Goal: Information Seeking & Learning: Learn about a topic

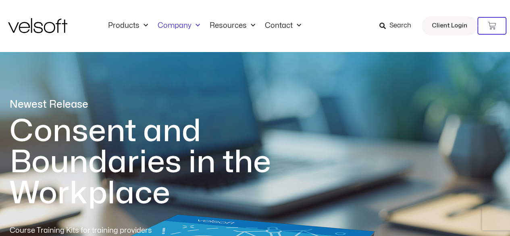
click at [175, 24] on link "Company" at bounding box center [179, 25] width 52 height 9
click at [191, 23] on span "Menu" at bounding box center [195, 25] width 8 height 13
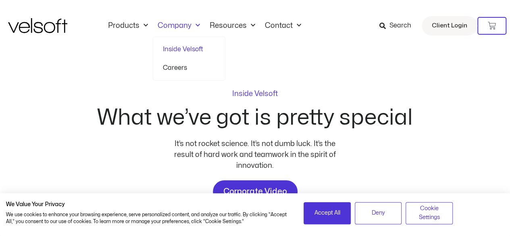
click at [180, 47] on link "Inside Velsoft" at bounding box center [189, 49] width 52 height 19
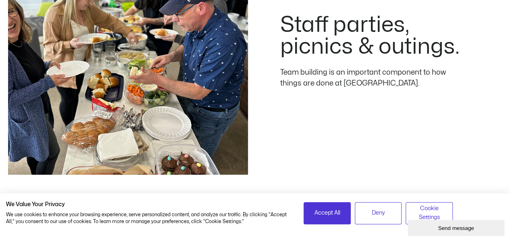
scroll to position [1597, 0]
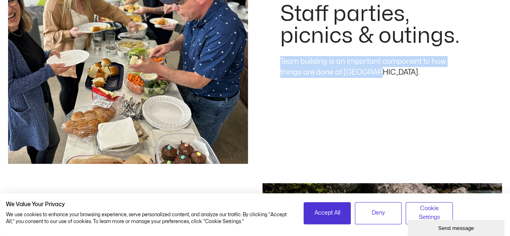
drag, startPoint x: 499, startPoint y: 138, endPoint x: 515, endPoint y: 112, distance: 31.0
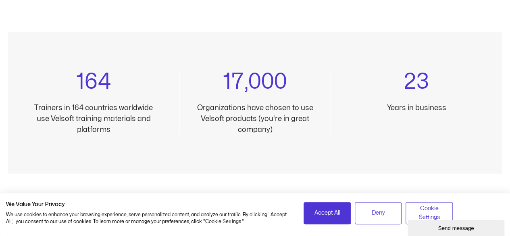
scroll to position [0, 0]
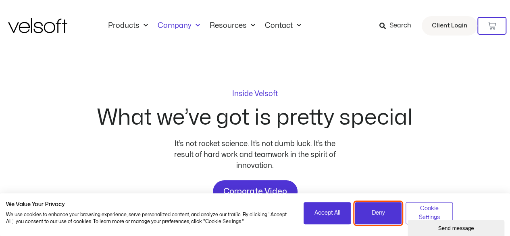
click at [384, 217] on span "Deny" at bounding box center [377, 212] width 13 height 9
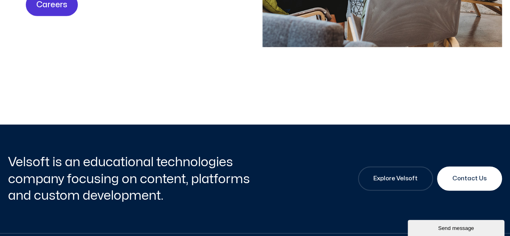
scroll to position [2794, 0]
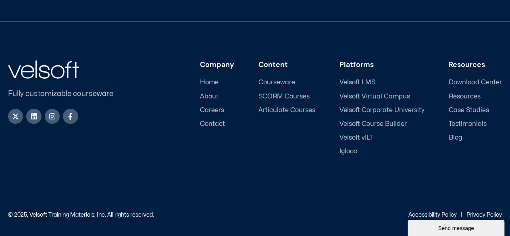
click at [210, 96] on span "About" at bounding box center [209, 97] width 19 height 8
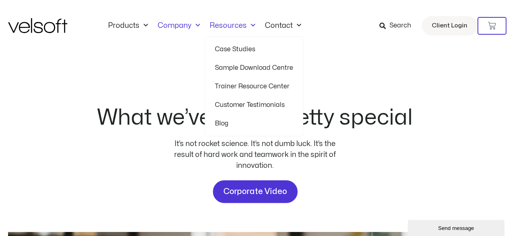
click at [226, 23] on link "Resources" at bounding box center [232, 25] width 55 height 9
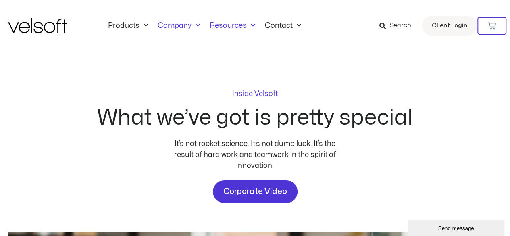
click at [228, 24] on link "Resources" at bounding box center [232, 25] width 55 height 9
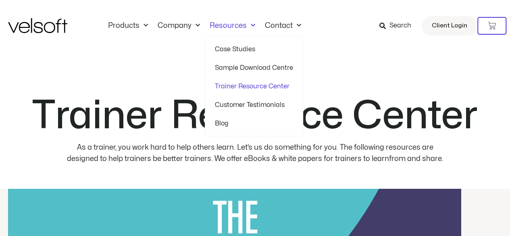
click at [231, 27] on link "Resources" at bounding box center [232, 25] width 55 height 9
click at [227, 101] on link "Customer Testimonials" at bounding box center [254, 104] width 78 height 19
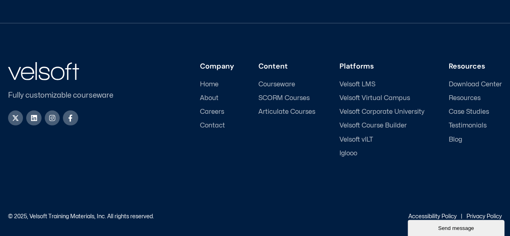
scroll to position [1111, 0]
